Goal: Information Seeking & Learning: Find specific fact

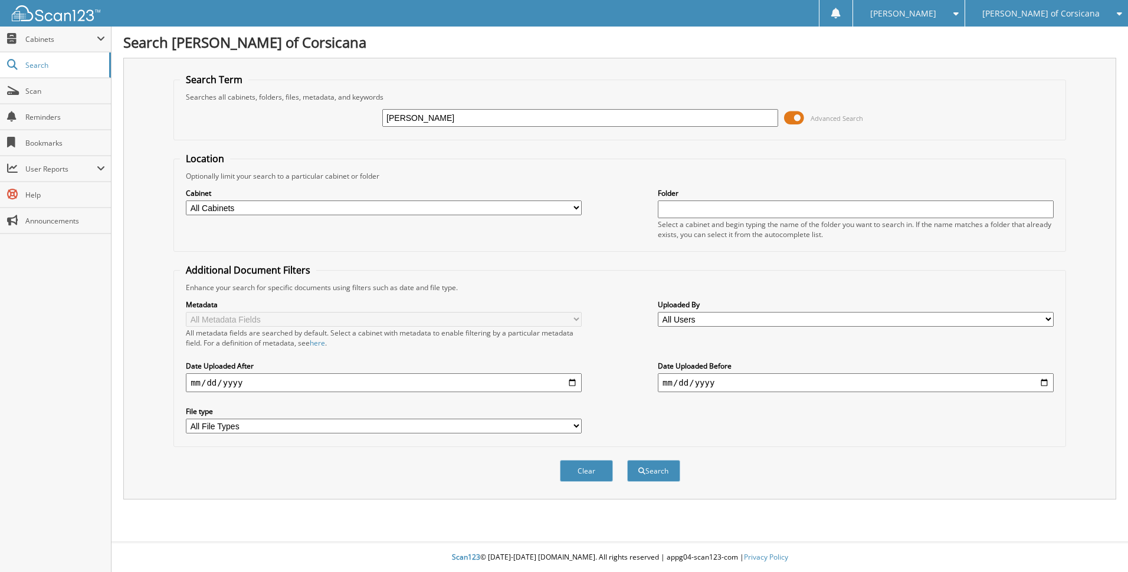
type input "edgar espionoza"
click at [627, 460] on button "Search" at bounding box center [653, 471] width 53 height 22
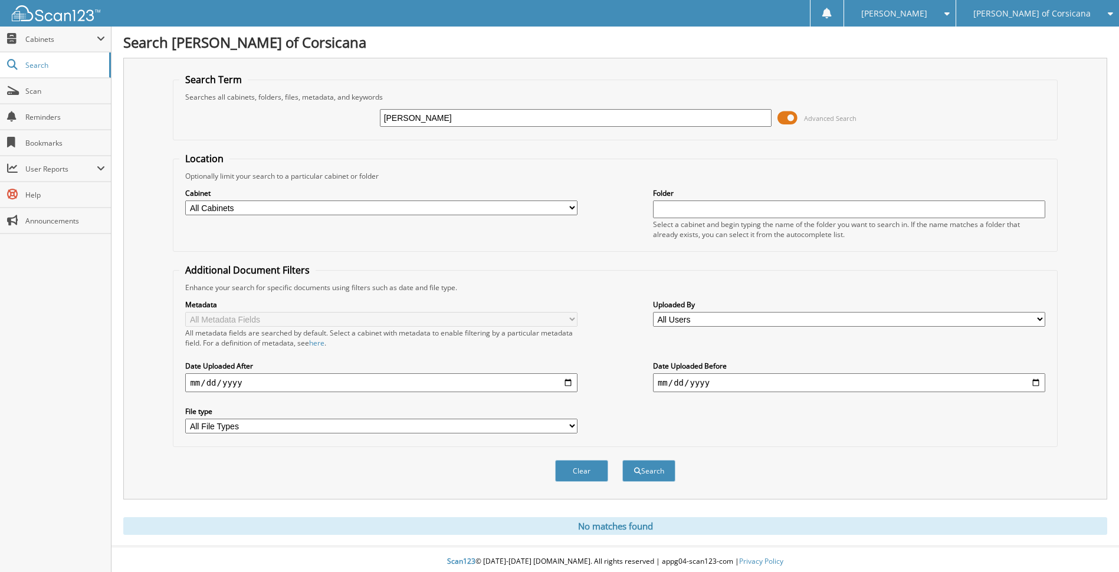
type input "[PERSON_NAME]"
click at [622, 460] on button "Search" at bounding box center [648, 471] width 53 height 22
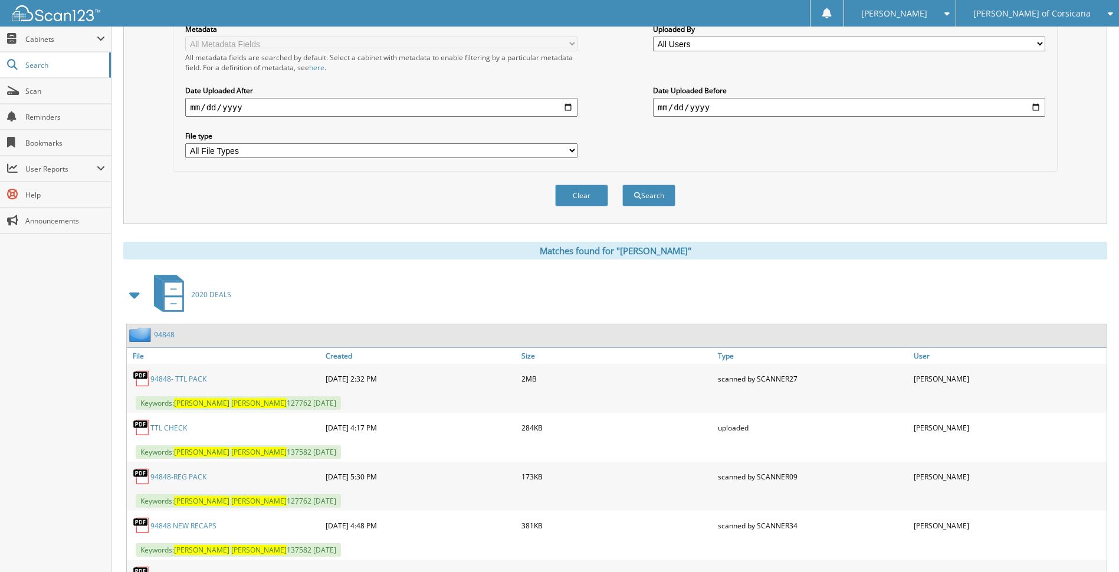
scroll to position [398, 0]
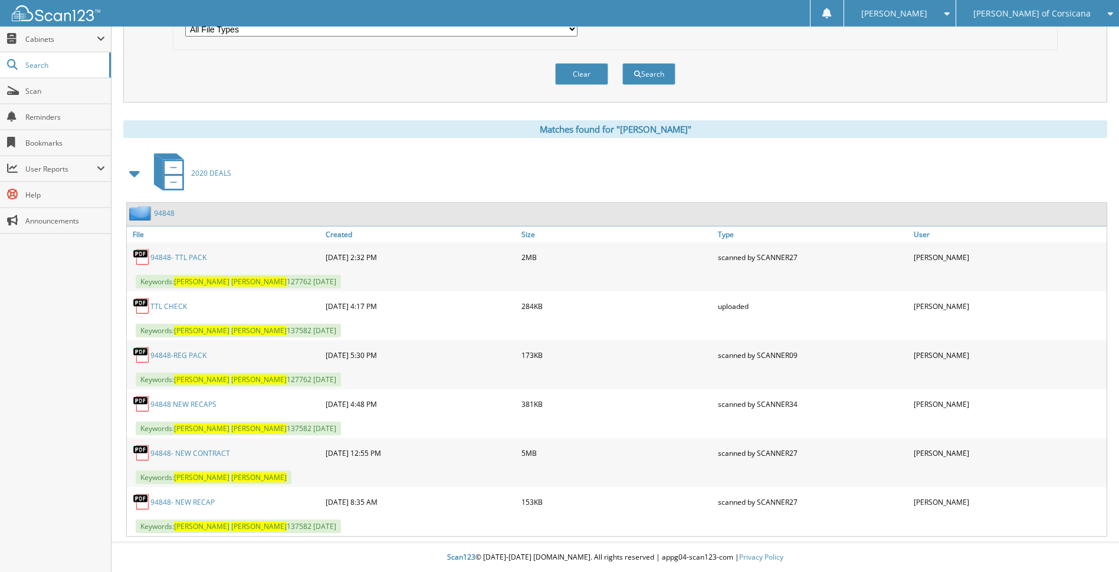
click at [165, 208] on div "94848" at bounding box center [151, 213] width 48 height 15
click at [164, 214] on link "94848" at bounding box center [164, 213] width 21 height 10
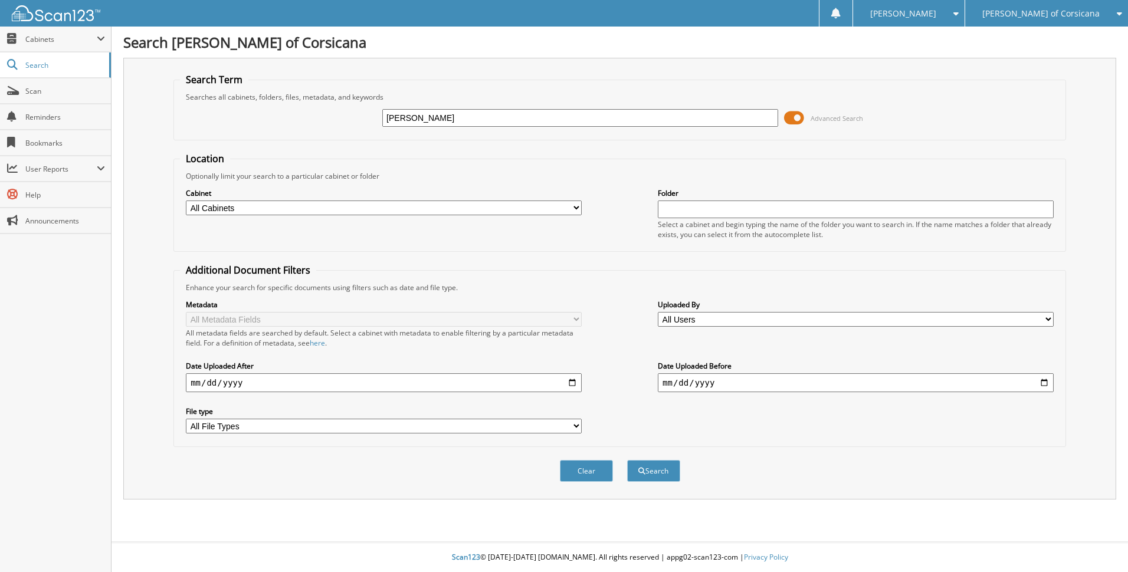
type input "[PERSON_NAME]"
click at [627, 460] on button "Search" at bounding box center [653, 471] width 53 height 22
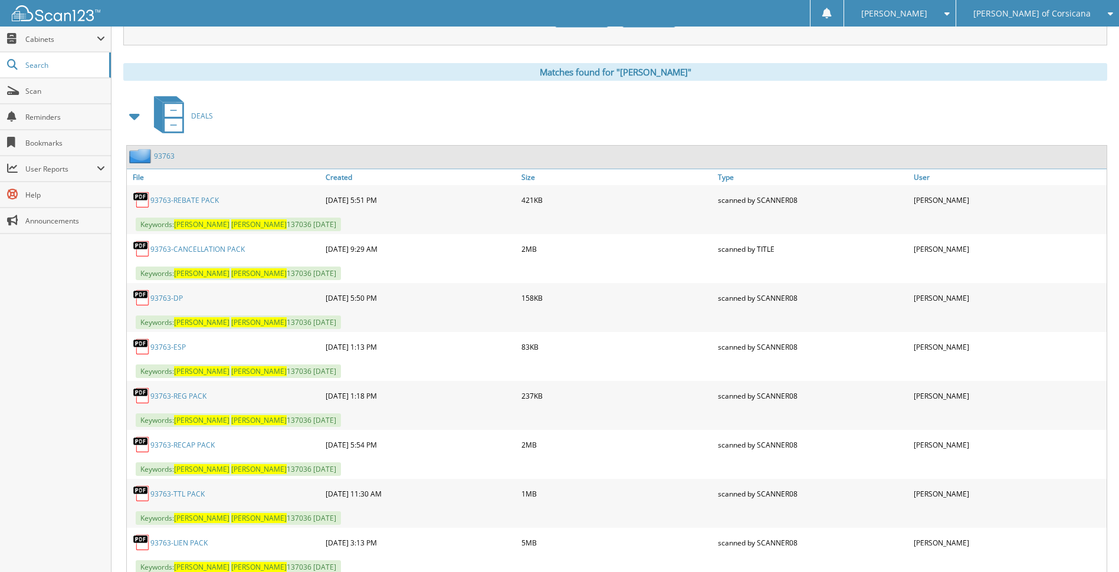
scroll to position [511, 0]
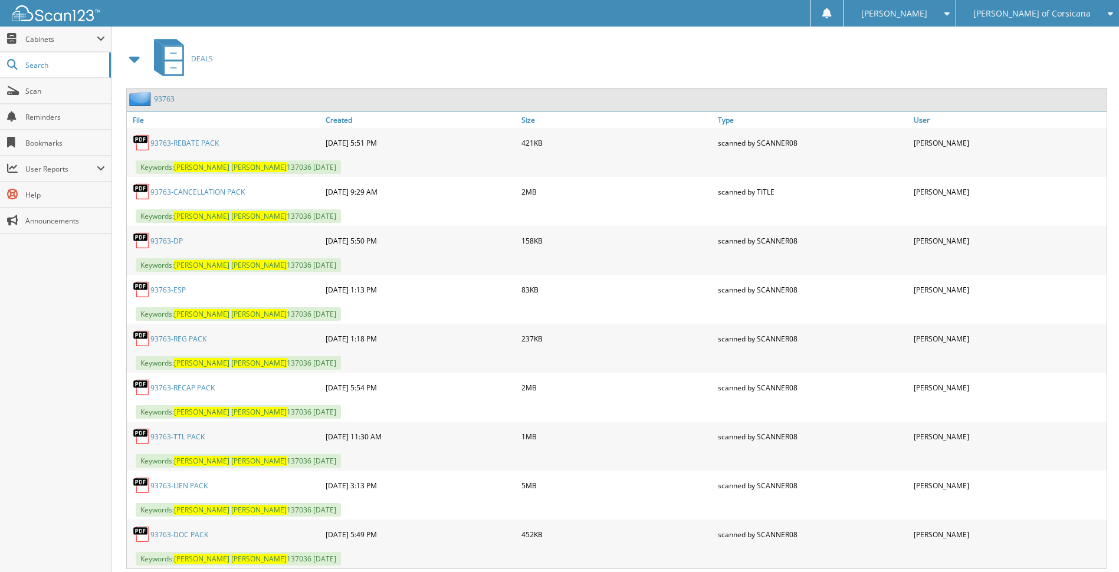
click at [186, 385] on link "93763-RECAP PACK" at bounding box center [182, 388] width 64 height 10
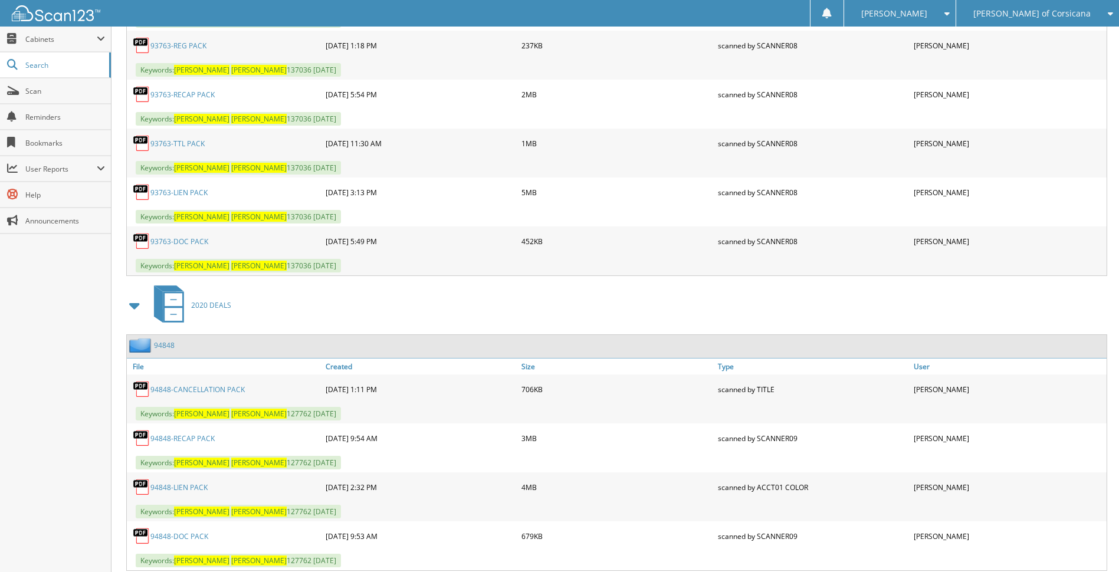
scroll to position [839, 0]
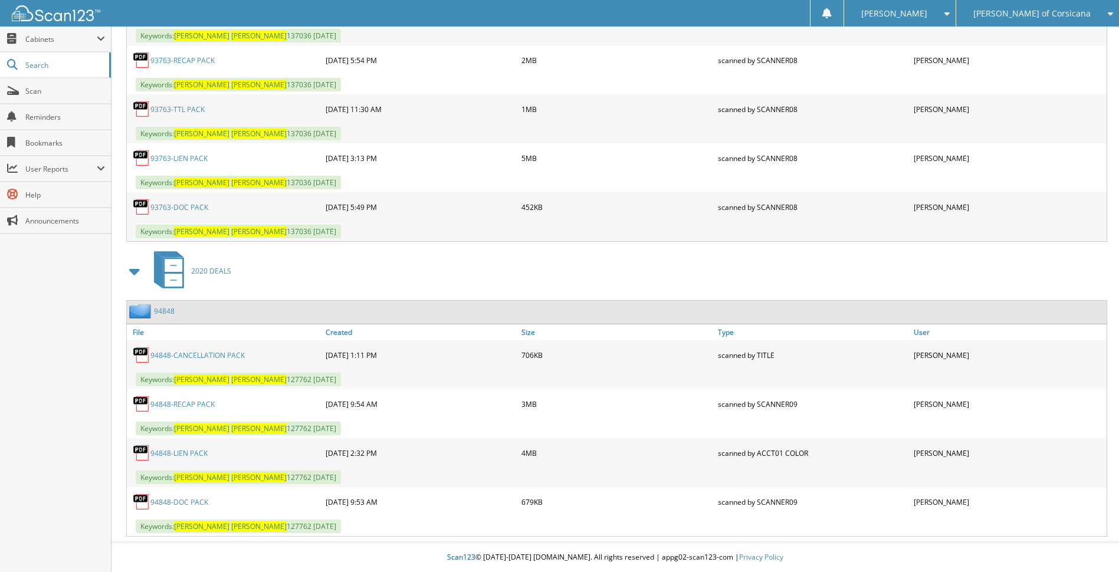
click at [192, 454] on link "94848-LIEN PACK" at bounding box center [178, 453] width 57 height 10
click at [172, 455] on link "94848-LIEN PACK" at bounding box center [178, 453] width 57 height 10
click at [185, 449] on link "94848-LIEN PACK" at bounding box center [178, 453] width 57 height 10
click at [178, 453] on link "94848-LIEN PACK" at bounding box center [178, 453] width 57 height 10
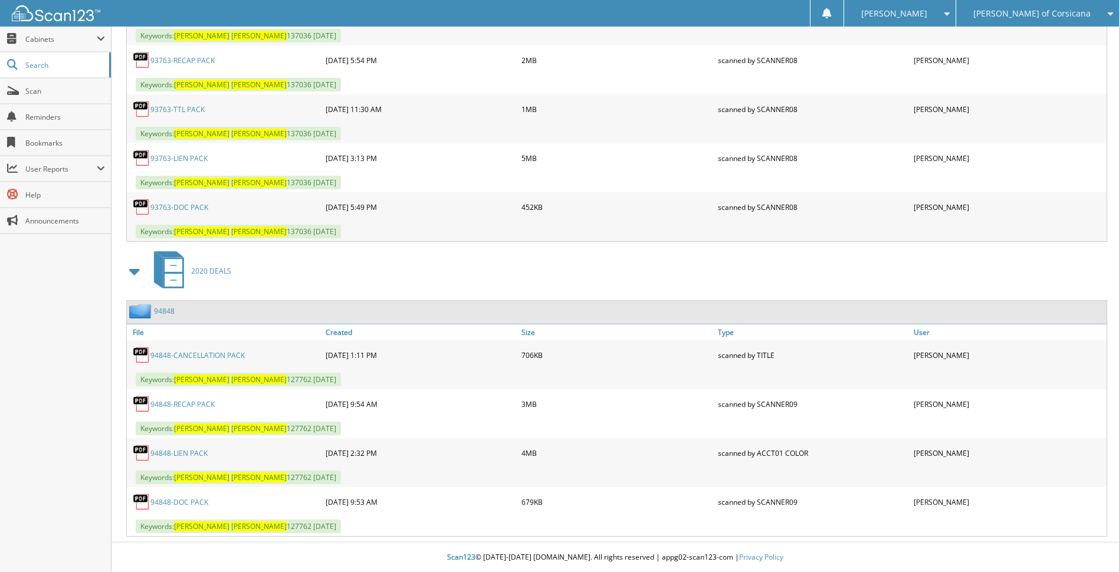
click at [178, 453] on link "94848-LIEN PACK" at bounding box center [178, 453] width 57 height 10
click at [165, 310] on link "94848" at bounding box center [164, 311] width 21 height 10
